Goal: Use online tool/utility: Use online tool/utility

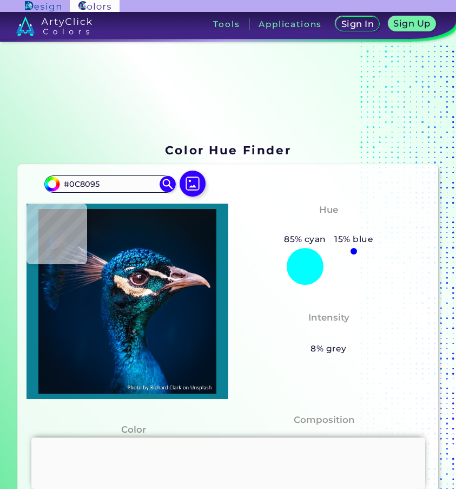
type input "#18899e"
type input "#18899E"
type input "#31aabf"
type input "#31AABF"
type input "#026083"
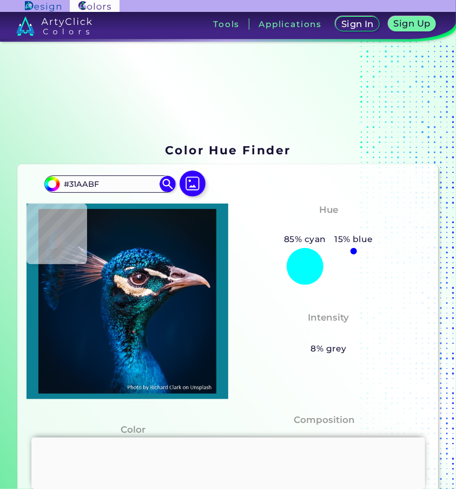
type input "#026083"
type input "#066898"
type input "#0b486e"
type input "#0B486E"
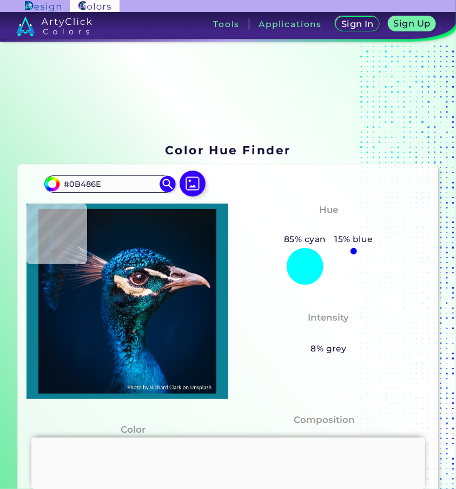
type input "#002546"
type input "#001d42"
type input "#001D42"
type input "#0e5887"
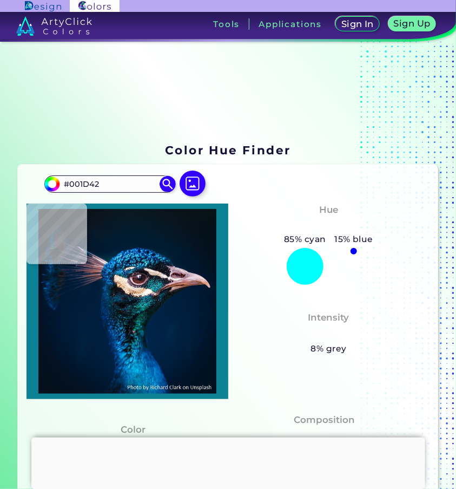
type input "#0E5887"
type input "#43c1f4"
type input "#43C1F4"
type input "#0475b3"
type input "#0475B3"
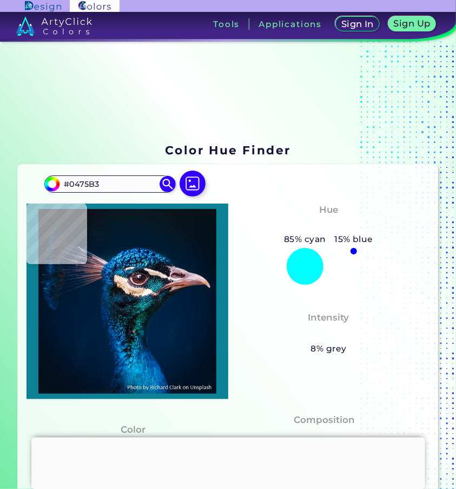
type input "#077cb4"
type input "#077CB4"
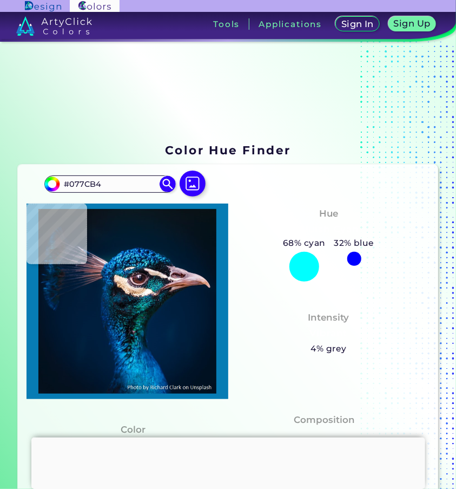
type input "#196197"
type input "#0c6aa6"
type input "#0C6AA6"
type input "#0258a2"
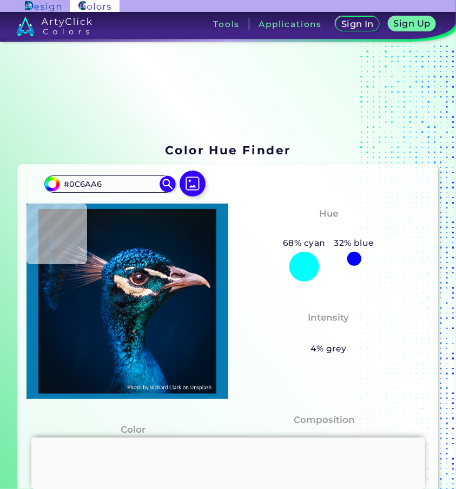
type input "#0258A2"
type input "#1b88c0"
type input "#1B88C0"
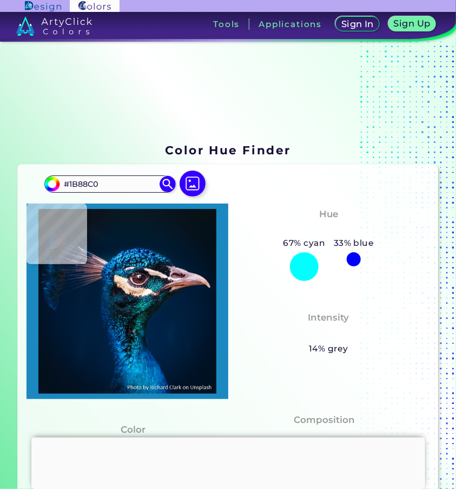
type input "#2399d1"
type input "#2399D1"
type input "#014776"
type input "#0c6aa6"
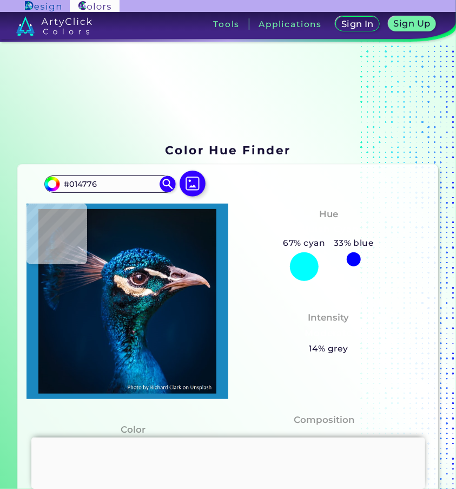
type input "#0C6AA6"
type input "#0d83cc"
type input "#0D83CC"
type input "#077cb4"
type input "#077CB4"
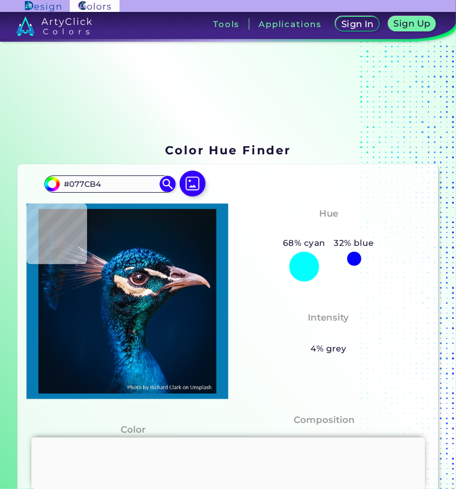
type input "#165478"
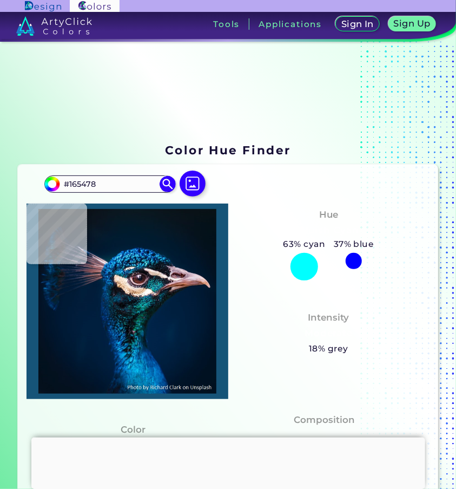
type input "#001528"
type input "#011832"
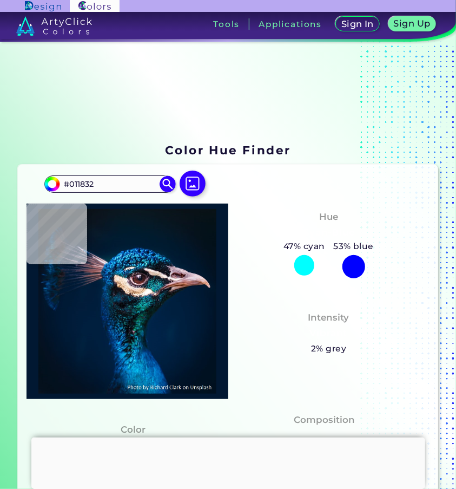
type input "#001432"
type input "#044d76"
type input "#044D76"
type input "#1f9ab5"
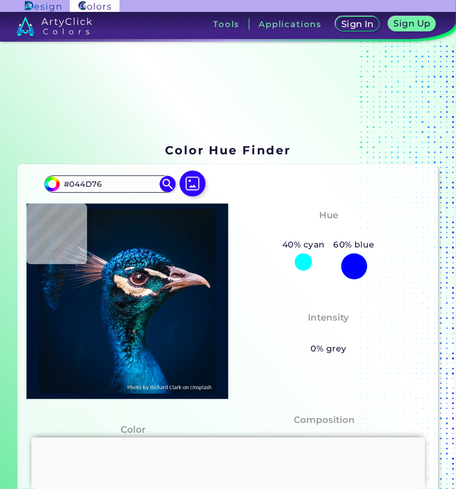
type input "#1F9AB5"
type input "#084f6a"
type input "#084F6A"
type input "#105f7f"
type input "#105F7F"
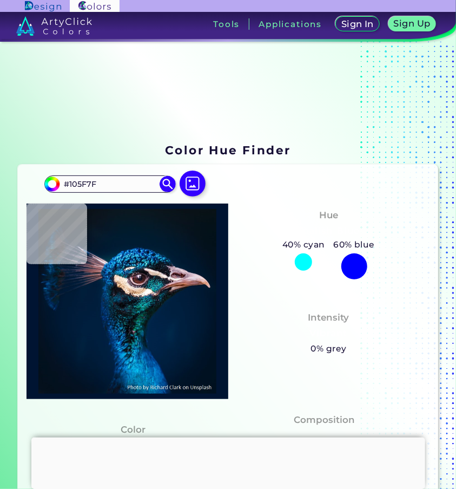
type input "#168daf"
type input "#168DAF"
type input "#095686"
type input "#173755"
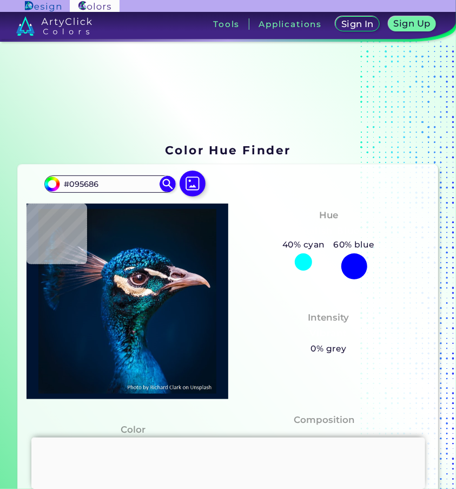
type input "#173755"
type input "#0f0e16"
type input "#0F0E16"
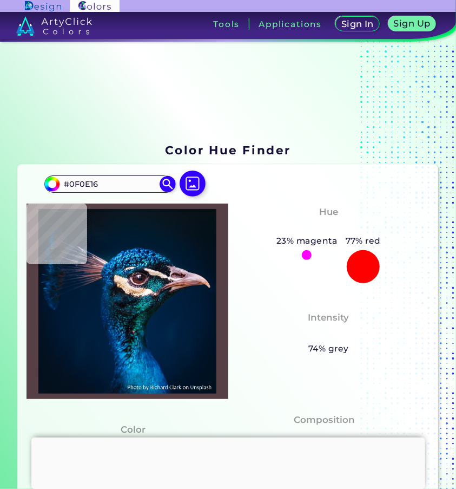
type input "#564045"
type input "#70667a"
type input "#70667A"
type input "#111226"
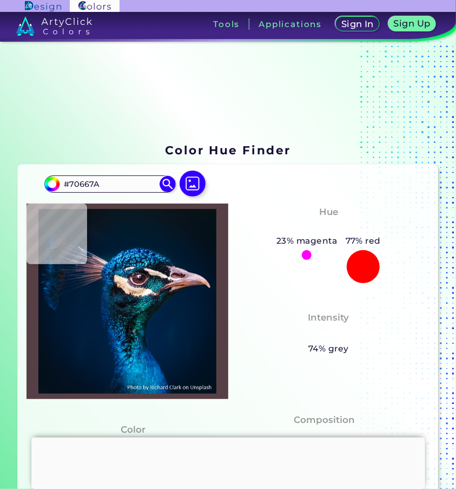
type input "#111226"
type input "#5d3033"
type input "#5D3033"
type input "#5d2628"
type input "#5D2628"
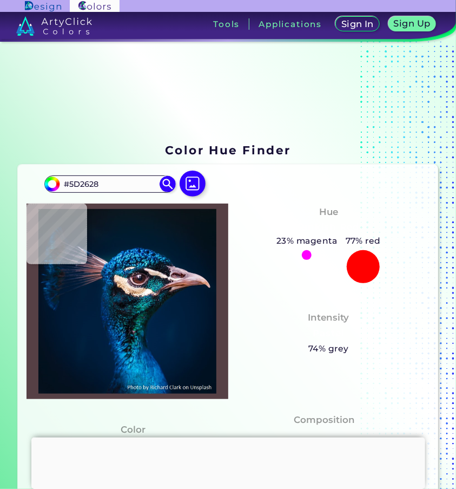
type input "#996461"
type input "#4b3949"
type input "#4B3949"
type input "#41394a"
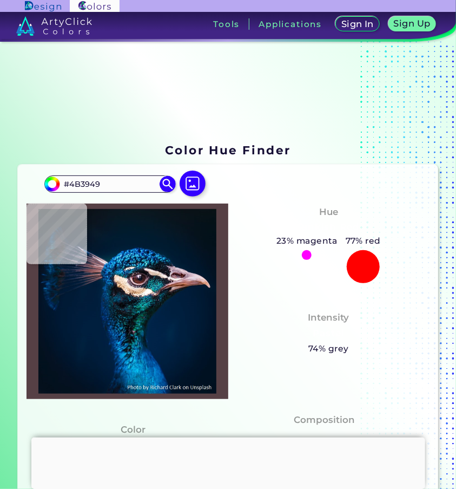
type input "#41394A"
type input "#f1ddd5"
type input "#F1DDD5"
type input "#e0bd9b"
type input "#E0BD9B"
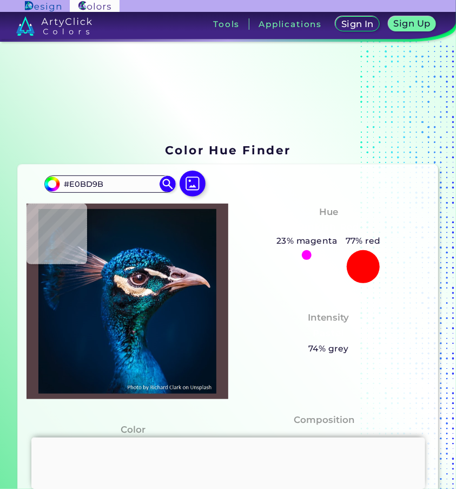
type input "#b9a29a"
type input "#B9A29A"
type input "#466e7f"
type input "#466E7F"
type input "#266170"
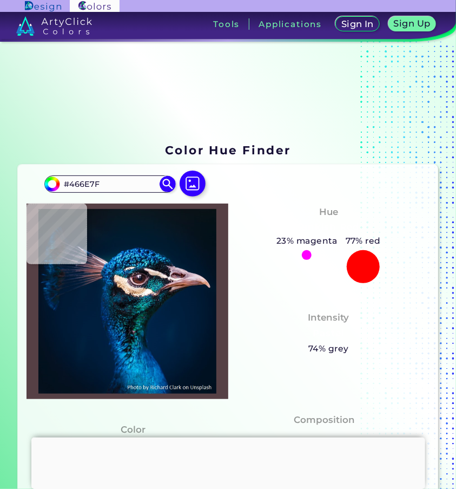
type input "#266170"
type input "#003442"
type input "#00504f"
type input "#00504F"
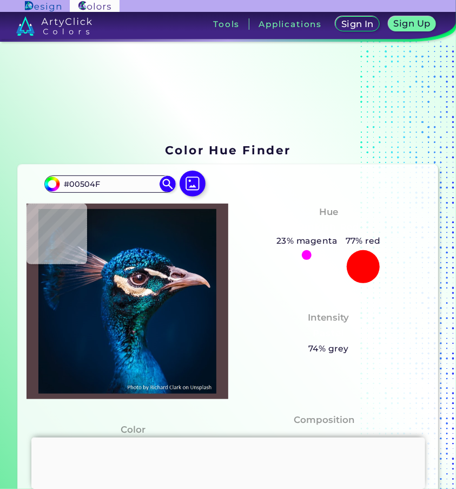
type input "#2e7483"
type input "#2E7483"
type input "#0c7b87"
type input "#0C7B87"
type input "#118b89"
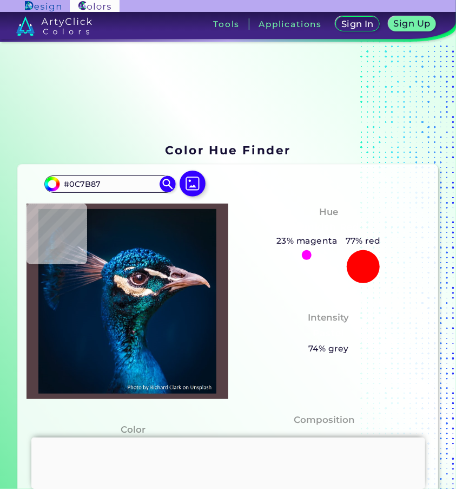
type input "#118B89"
type input "#005a5e"
type input "#005A5E"
type input "#003d44"
type input "#003D44"
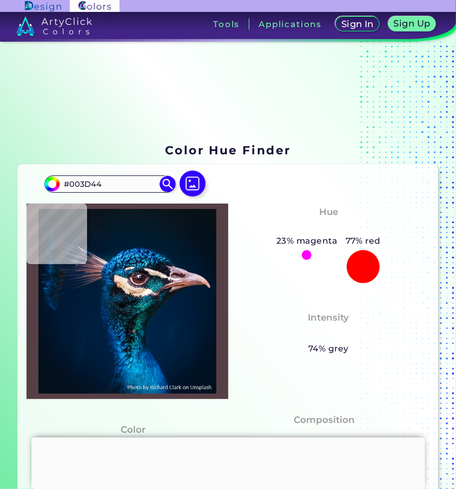
type input "#011f30"
type input "#011F30"
type input "#002629"
type input "#0f4142"
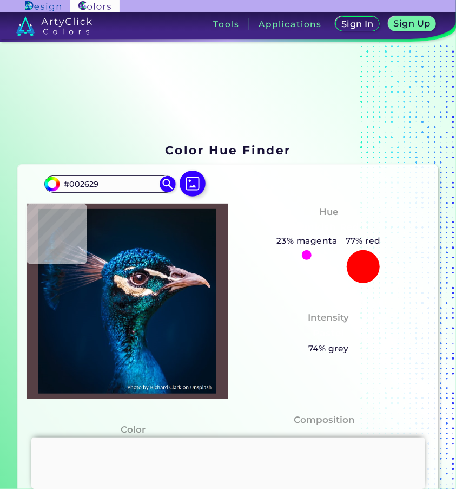
type input "#0F4142"
type input "#023731"
type input "#06302c"
type input "#06302C"
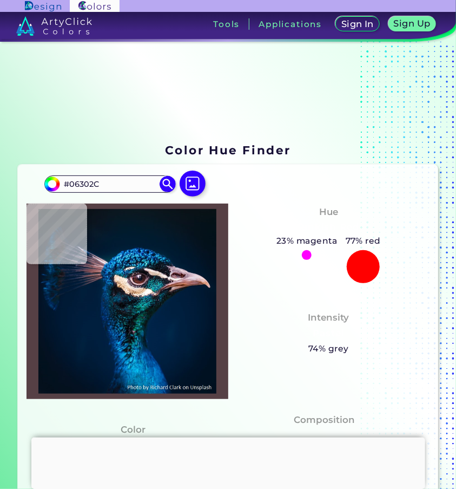
type input "#102a29"
type input "#102A29"
type input "#213131"
type input "#193739"
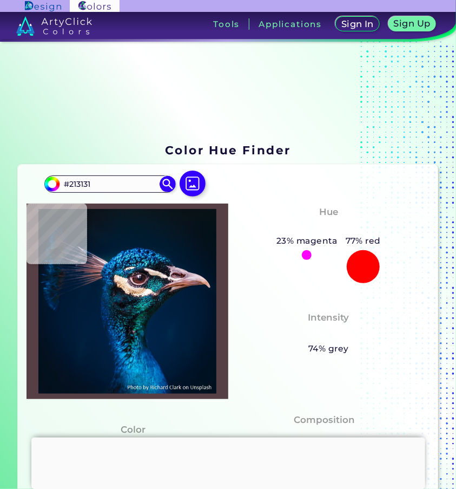
type input "#193739"
type input "#083437"
type input "#032c2e"
type input "#032C2E"
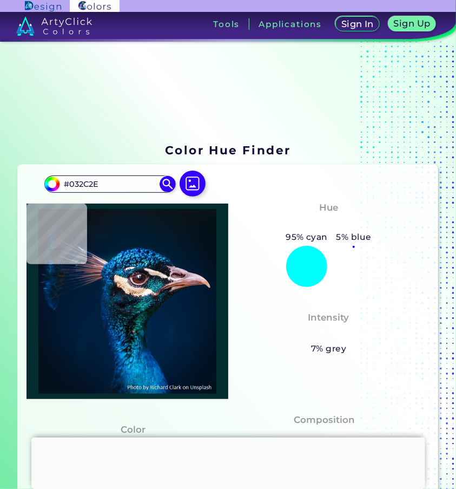
type input "#022d32"
type input "#022D32"
type input "#06363a"
type input "#06363A"
type input "#002d2f"
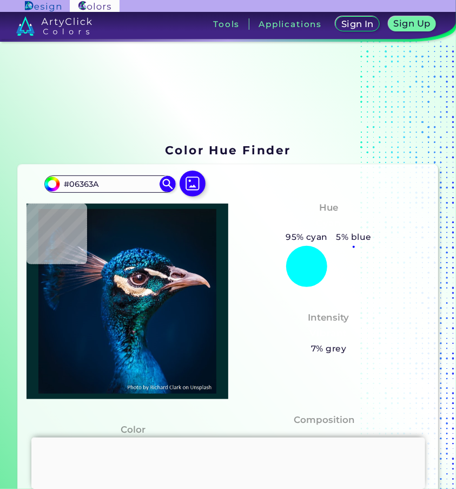
type input "#002D2F"
type input "#042c2b"
type input "#042C2B"
type input "#012e2e"
type input "#012E2E"
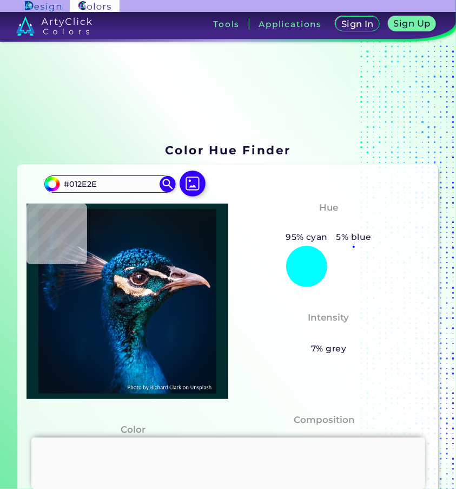
type input "#002e32"
type input "#002E32"
type input "#062a32"
type input "#062A32"
type input "#092026"
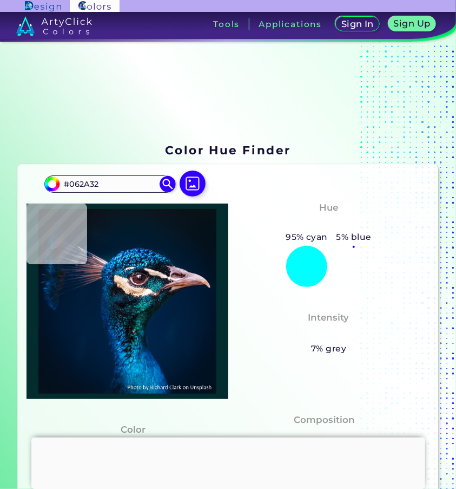
type input "#092026"
type input "#061c1c"
type input "#061C1C"
type input "#061917"
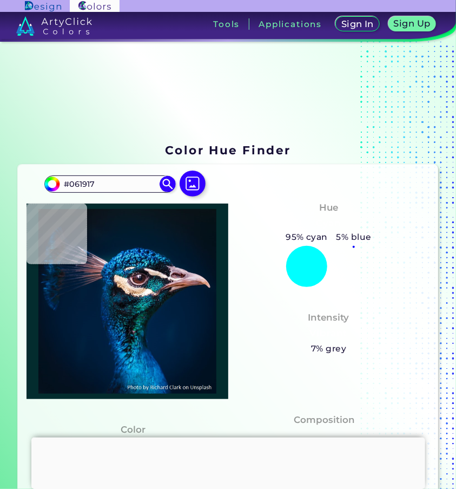
type input "#0a1817"
type input "#0A1817"
type input "#0b1715"
type input "#0B1715"
type input "#0c1c19"
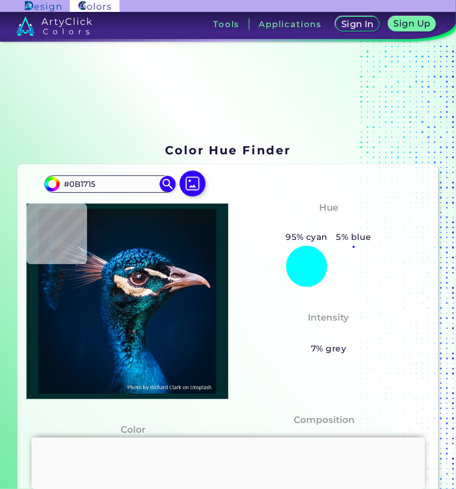
type input "#0C1C19"
type input "#0d1c19"
type input "#0D1C19"
type input "#062221"
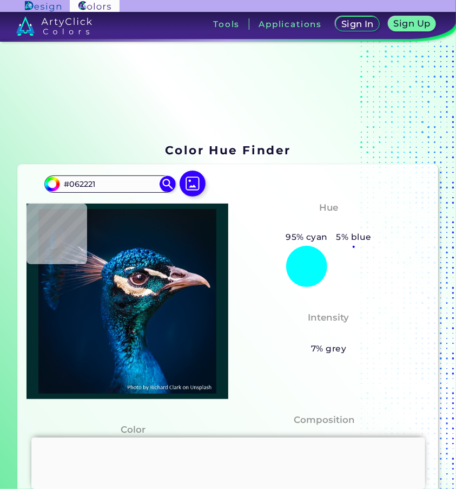
type input "#022622"
type input "#042423"
type input "#07191a"
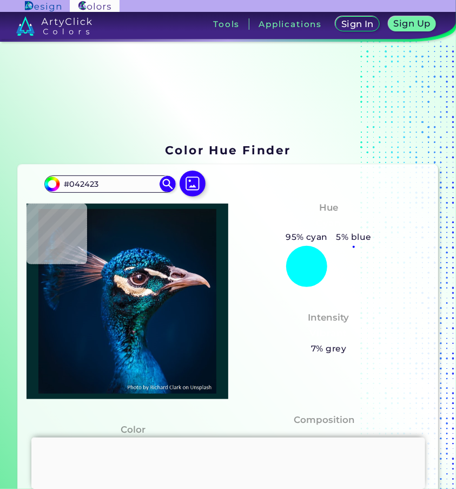
type input "#07191A"
type input "#091b1f"
type input "#091B1F"
type input "#061d20"
type input "#061D20"
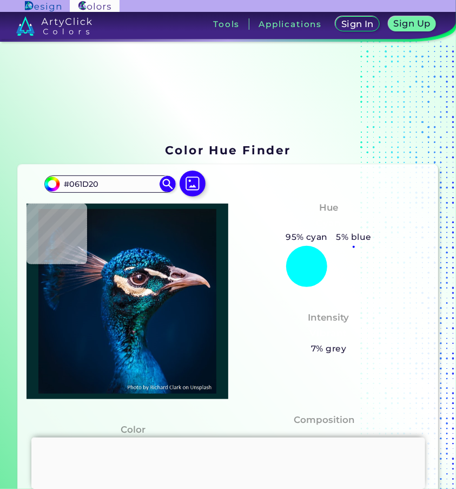
type input "#002123"
type input "#002d35"
type input "#002D35"
type input "#024446"
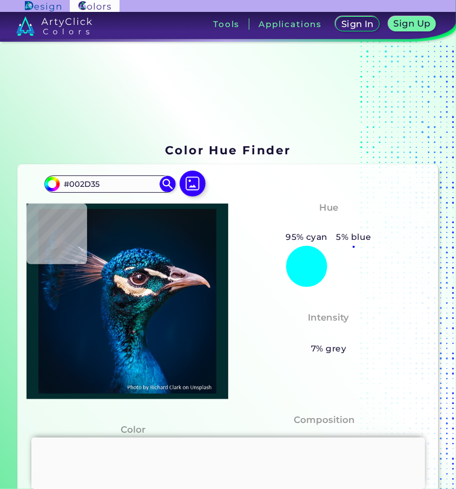
type input "#024446"
type input "#014a4f"
type input "#014A4F"
type input "#014148"
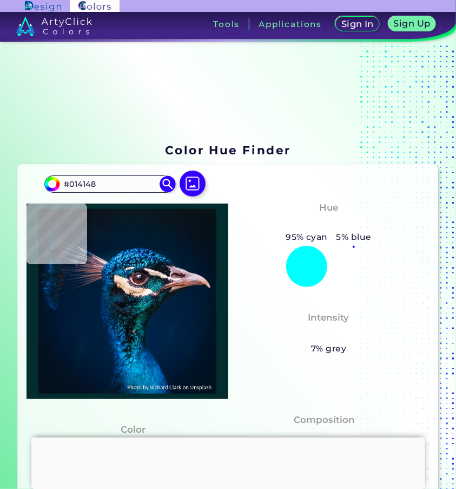
type input "#035661"
type input "#014d51"
type input "#014D51"
type input "#0e5c57"
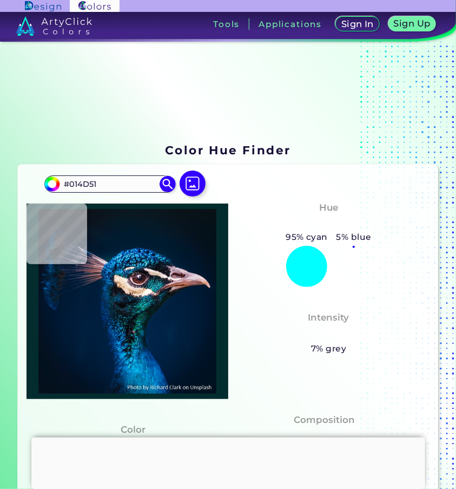
type input "#0E5C57"
type input "#085554"
type input "#003c40"
type input "#003C40"
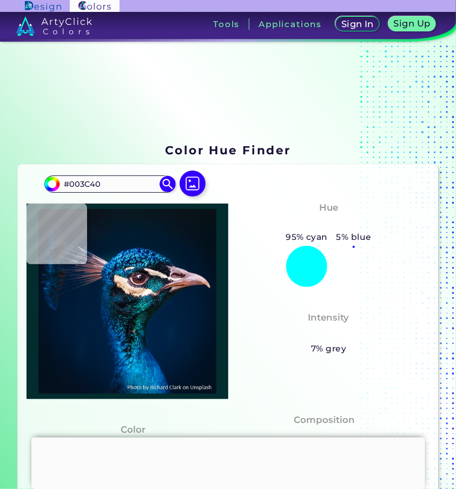
type input "#084b4c"
type input "#084B4C"
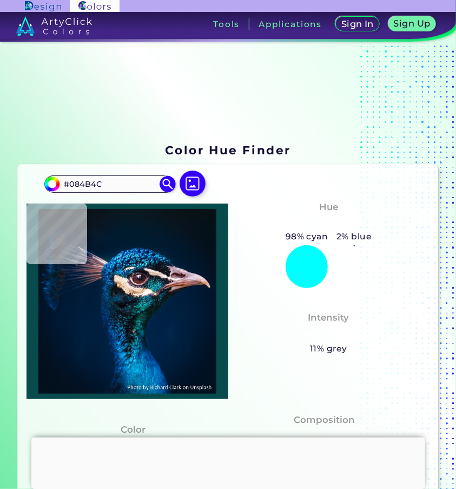
type input "#095b57"
type input "#095B57"
type input "#05564f"
type input "#05564F"
type input "#00332b"
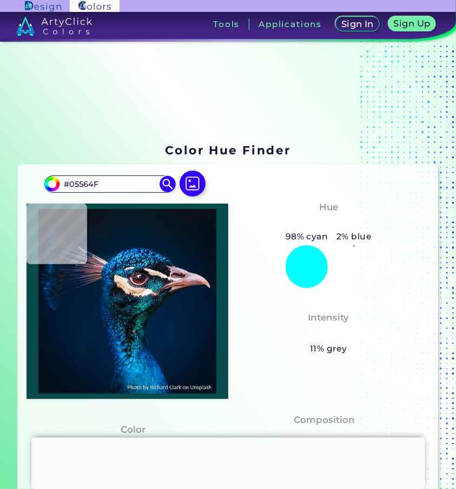
type input "#00332B"
type input "#033736"
type input "#053f4b"
type input "#053F4B"
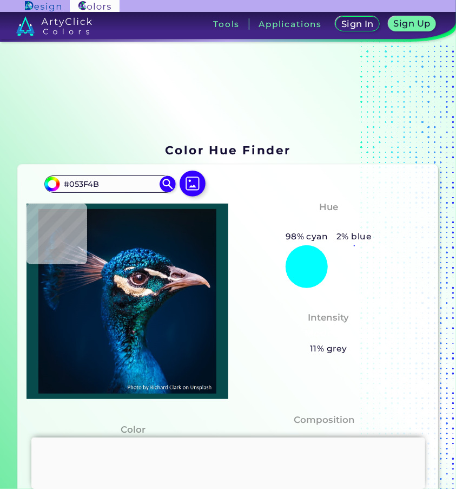
type input "#266575"
type input "#012c37"
type input "#012C37"
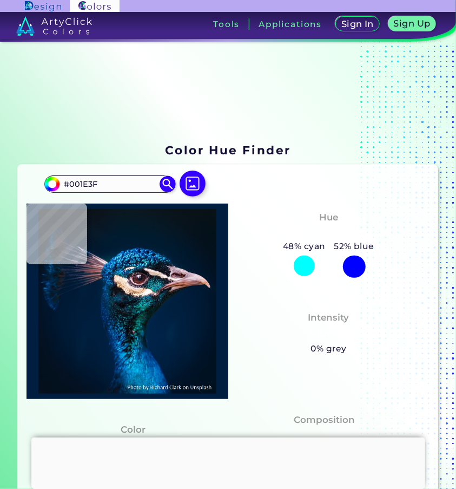
click at [106, 315] on img at bounding box center [127, 301] width 191 height 185
click at [106, 314] on img at bounding box center [127, 301] width 191 height 185
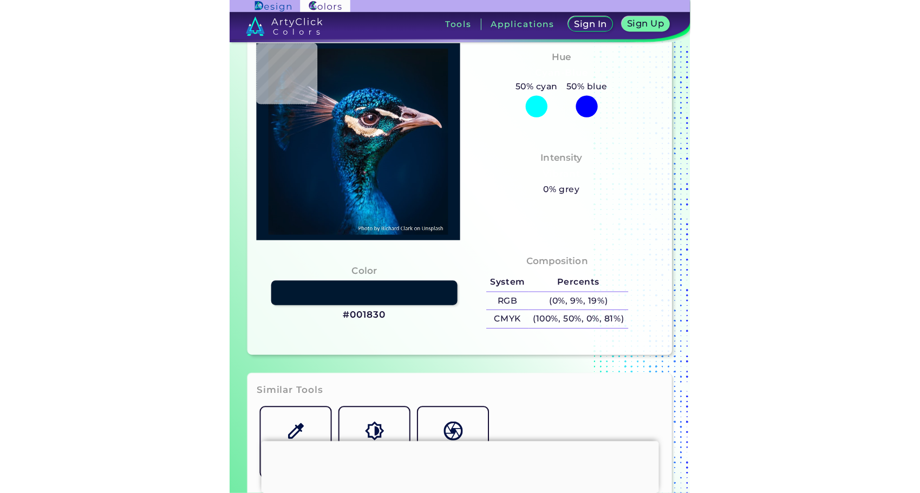
scroll to position [108, 0]
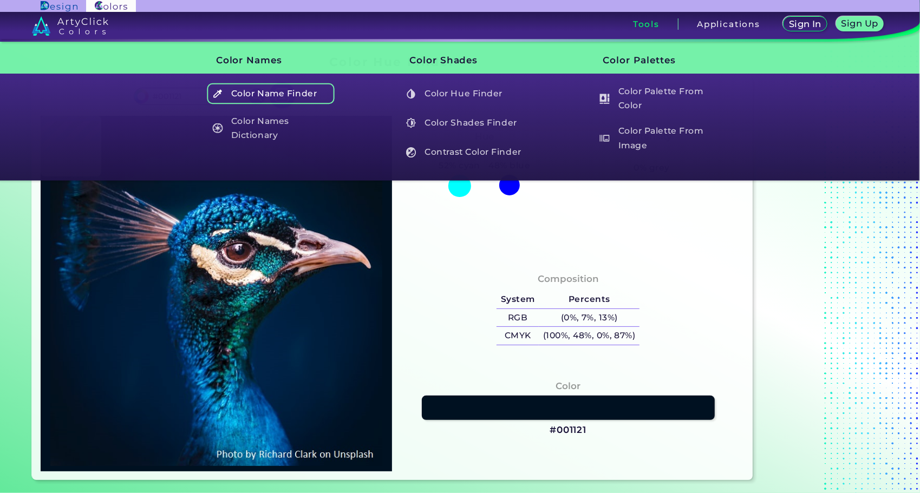
click at [271, 91] on h5 "Color Name Finder" at bounding box center [270, 93] width 127 height 21
